Goal: Find specific page/section: Find specific page/section

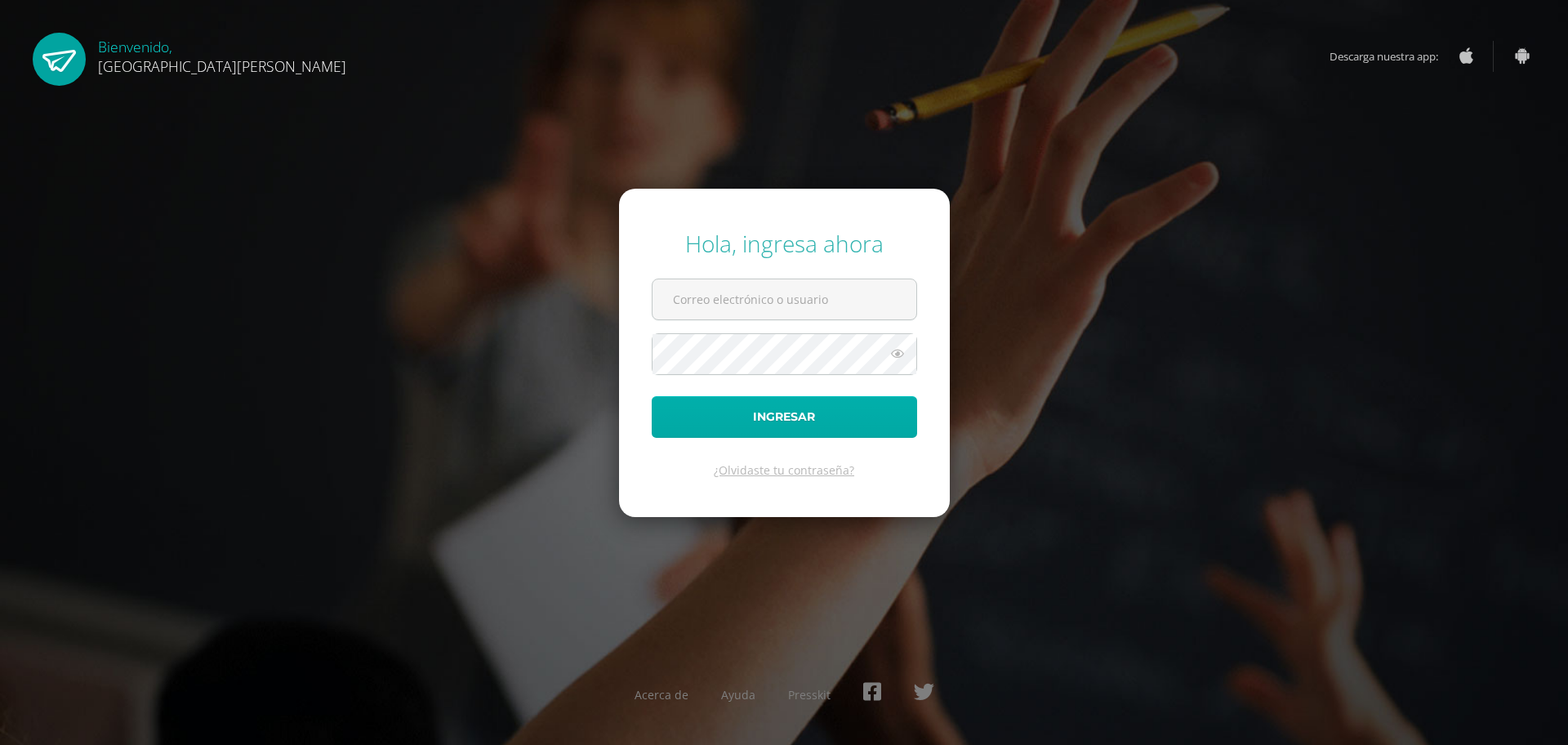
type input "[EMAIL_ADDRESS][PERSON_NAME][DOMAIN_NAME]"
click at [688, 415] on button "Ingresar" at bounding box center [784, 417] width 266 height 42
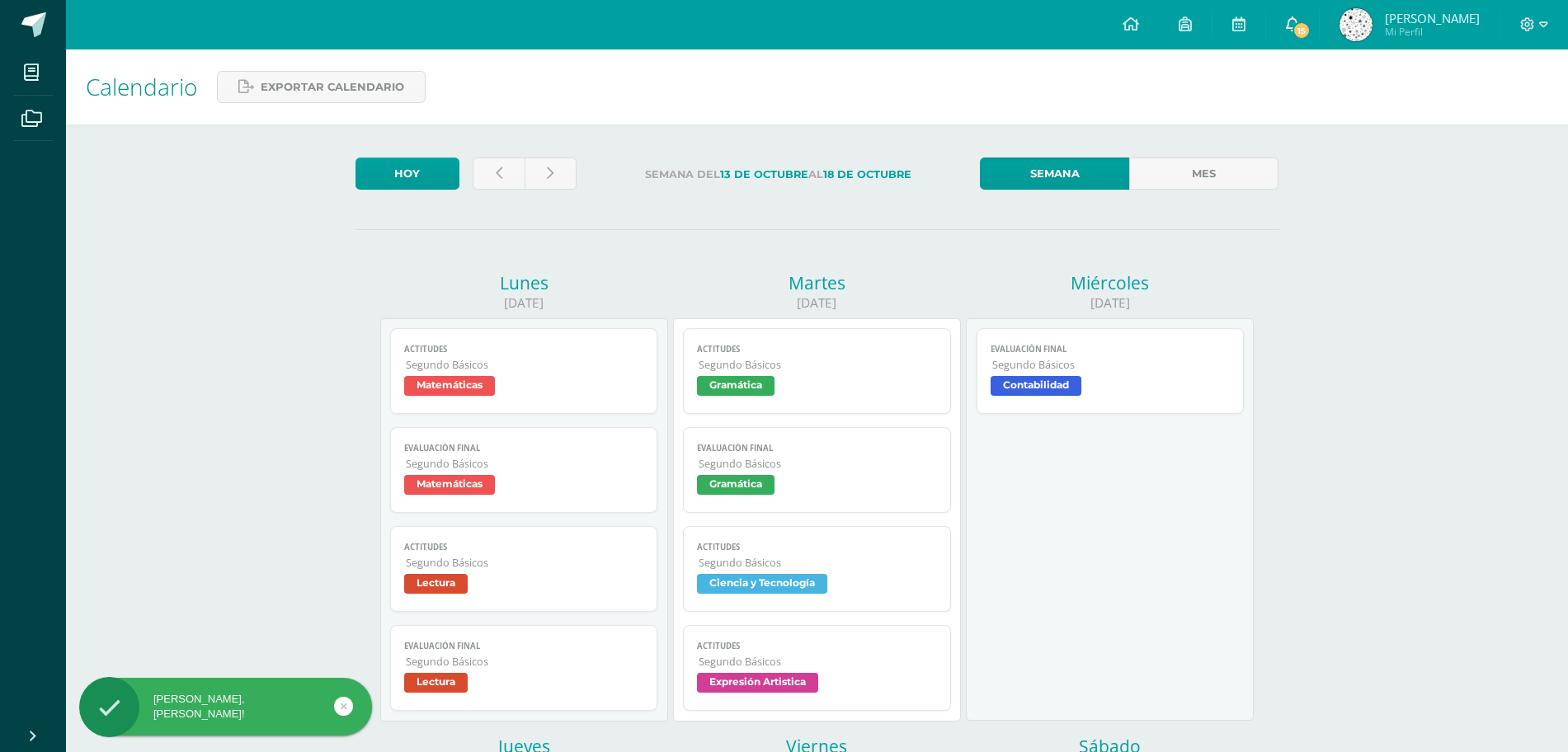
click at [1297, 40] on link "15" at bounding box center [1293, 25] width 53 height 50
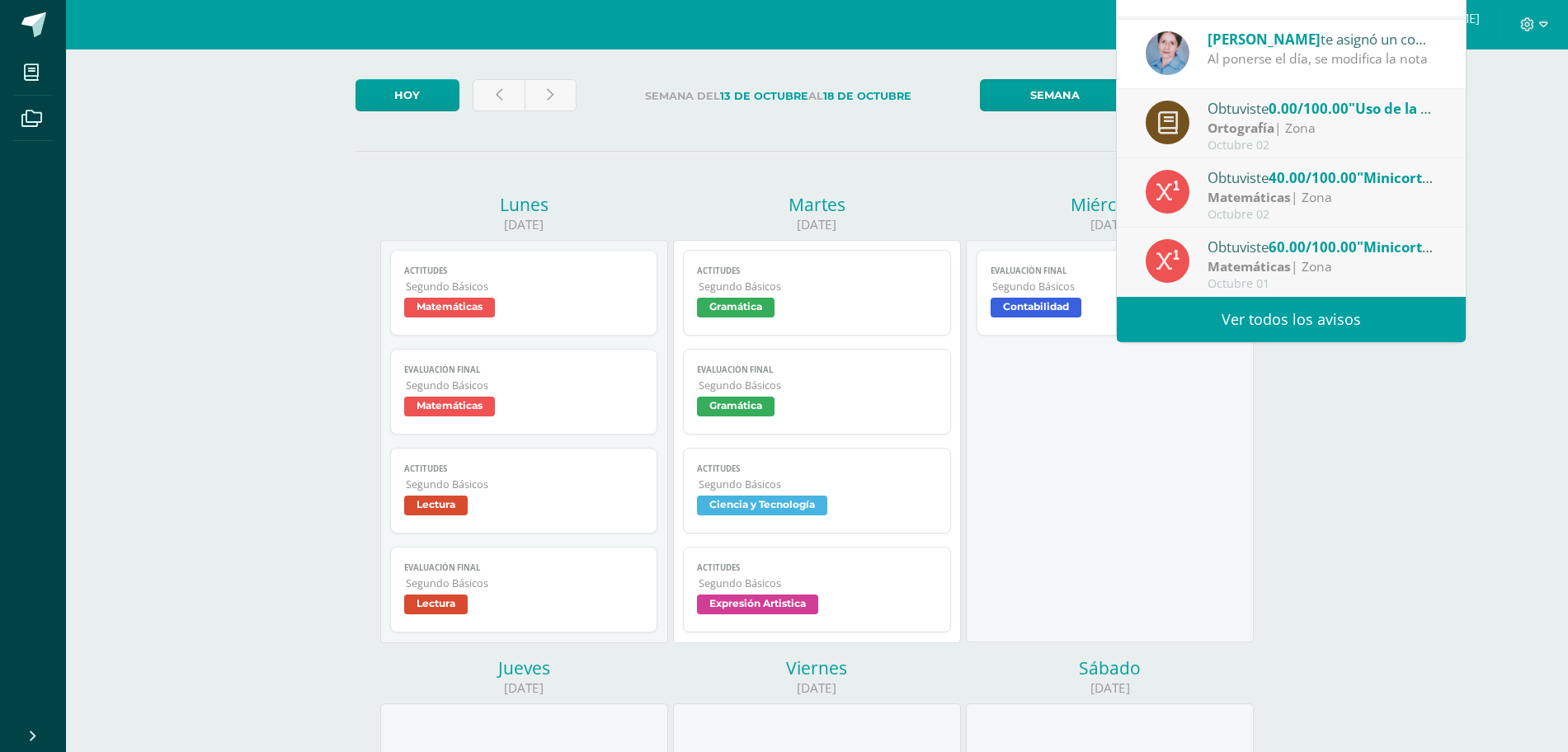
scroll to position [83, 0]
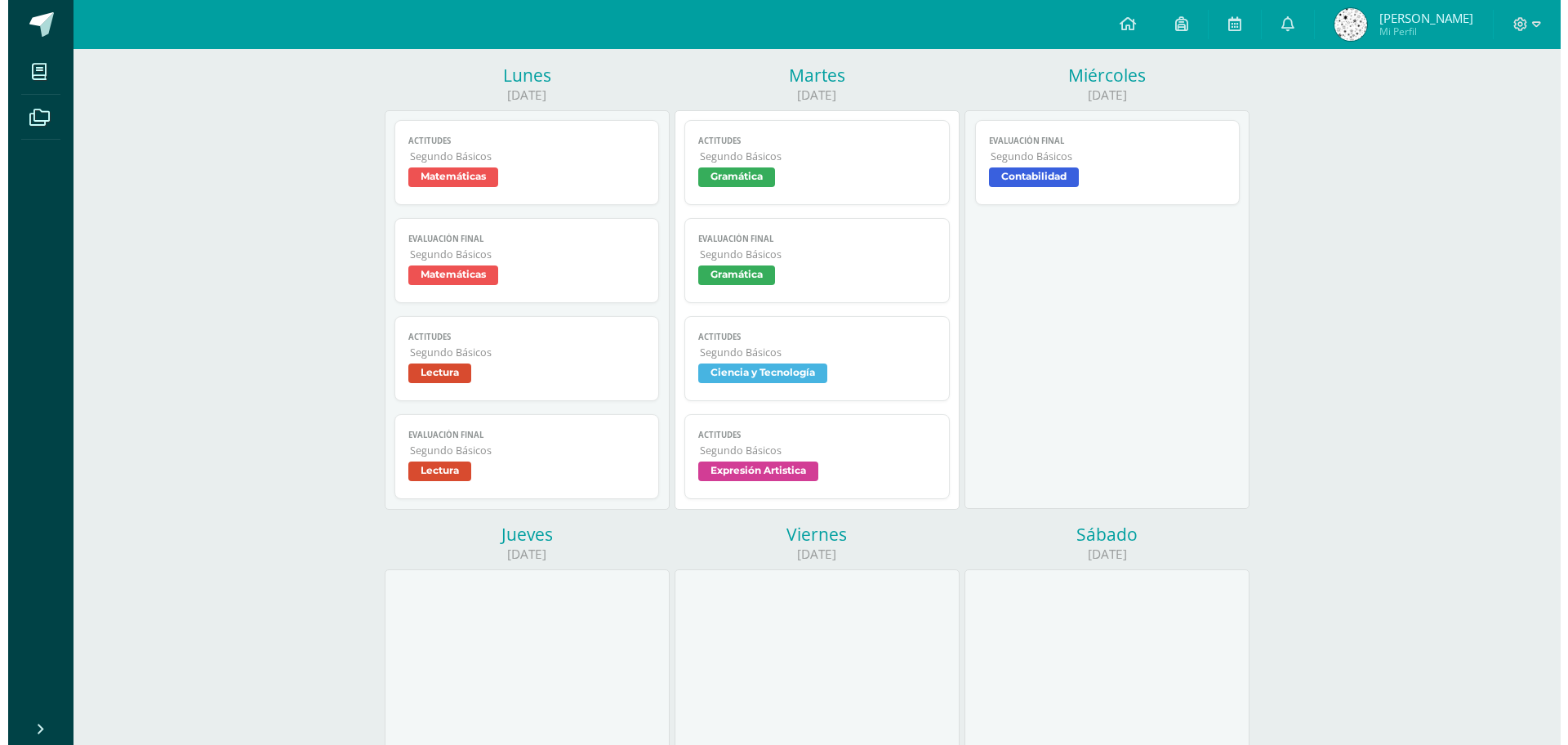
scroll to position [198, 0]
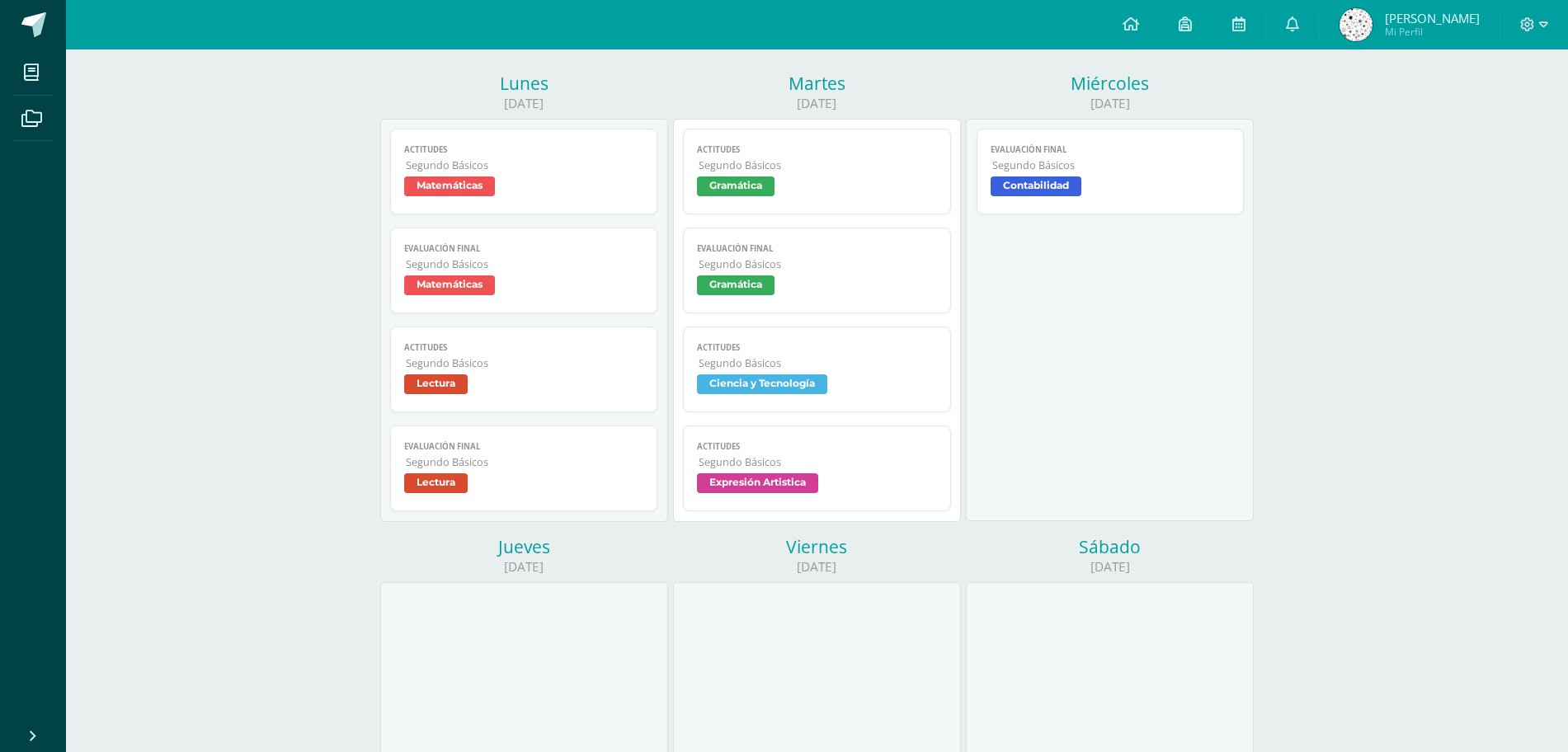
click at [1077, 163] on span "Segundo Básicos" at bounding box center [1111, 165] width 239 height 14
